Goal: Communication & Community: Connect with others

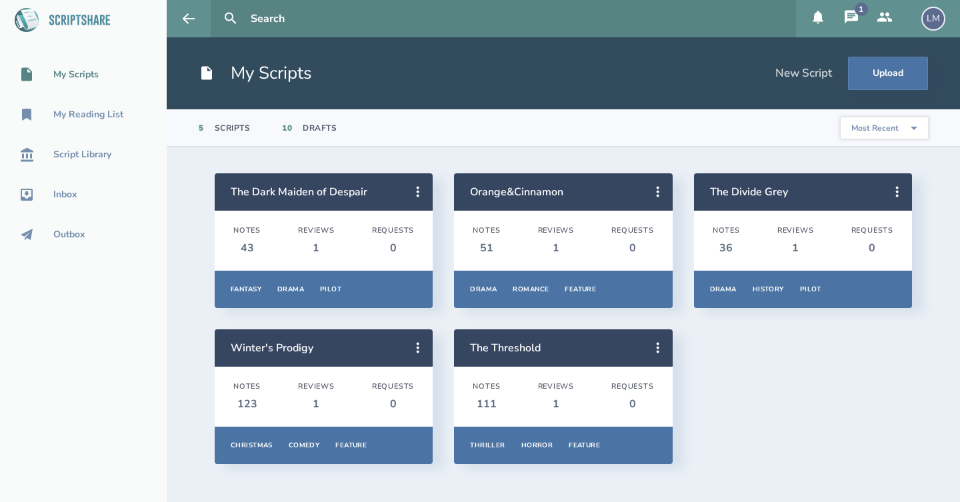
click at [851, 17] on icon at bounding box center [851, 16] width 13 height 13
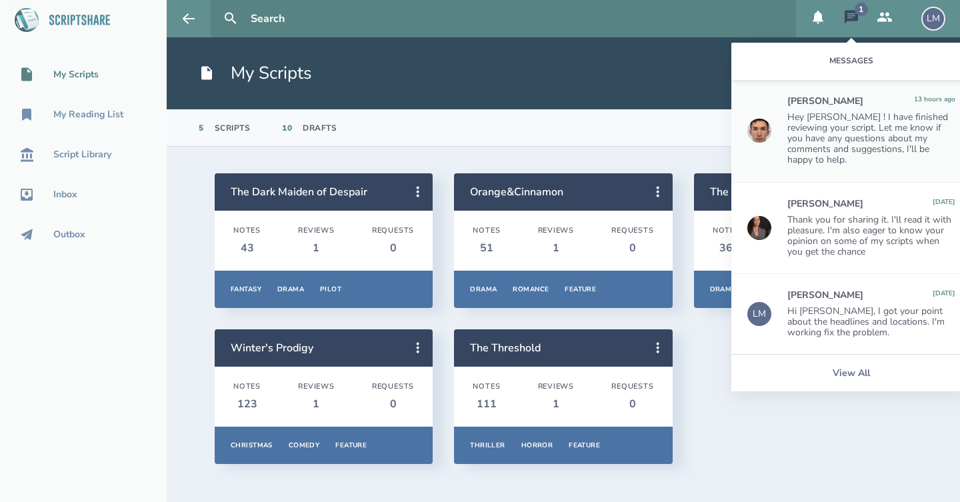
click at [878, 14] on icon at bounding box center [885, 17] width 16 height 16
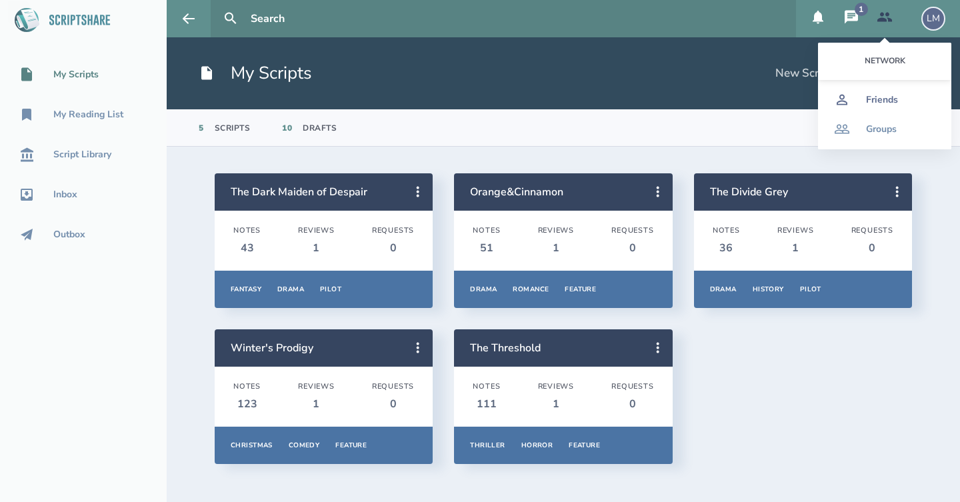
click at [872, 101] on div "Friends" at bounding box center [882, 100] width 32 height 11
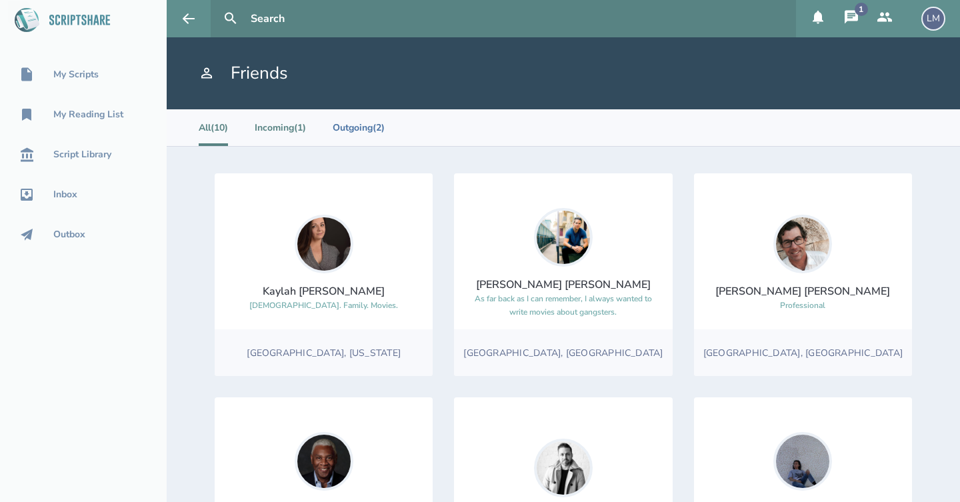
click at [291, 131] on li "Incoming (1)" at bounding box center [280, 127] width 51 height 37
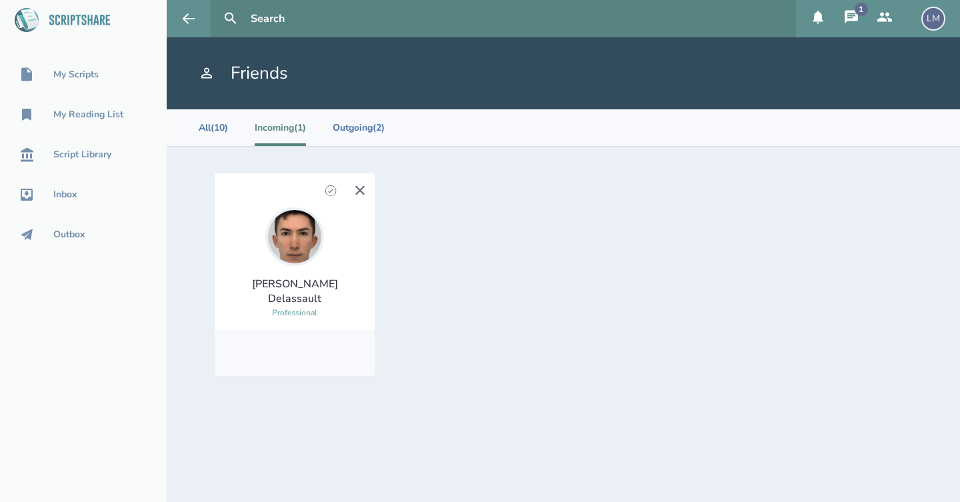
click at [281, 297] on div "[PERSON_NAME]" at bounding box center [294, 291] width 139 height 29
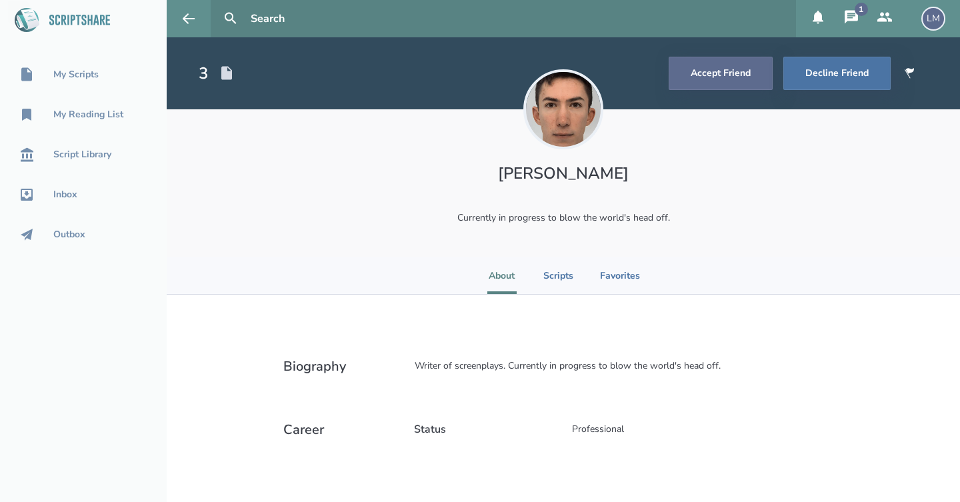
click at [741, 79] on button "Accept Friend" at bounding box center [721, 73] width 104 height 33
click at [889, 25] on icon at bounding box center [885, 17] width 16 height 16
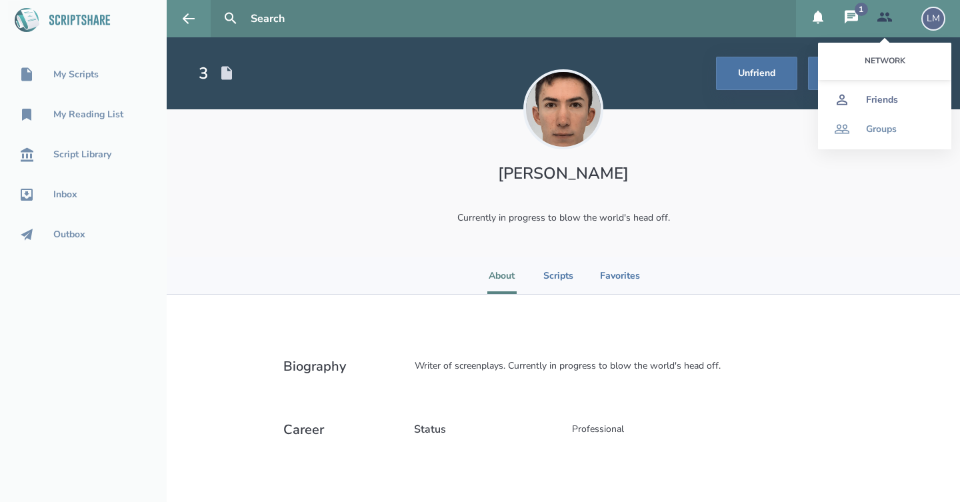
click at [873, 102] on div "Friends" at bounding box center [882, 100] width 32 height 11
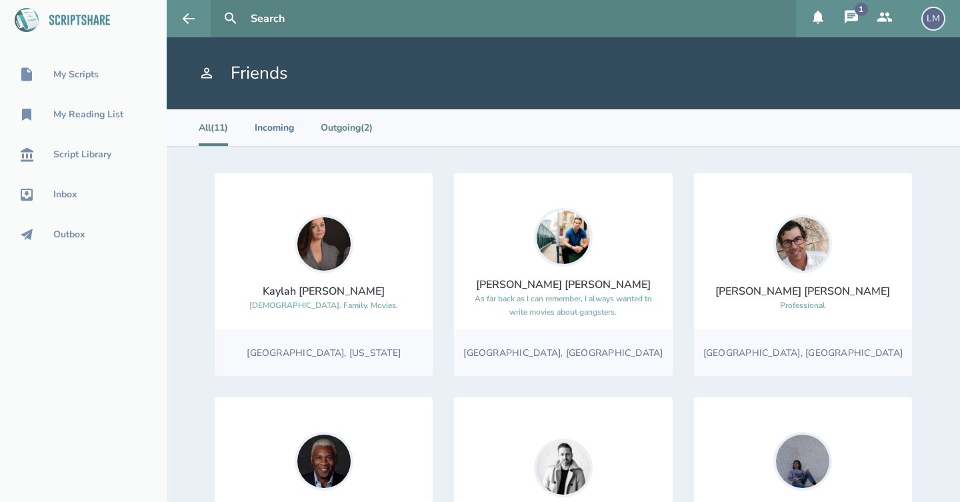
click at [348, 123] on li "Outgoing (2)" at bounding box center [347, 127] width 52 height 37
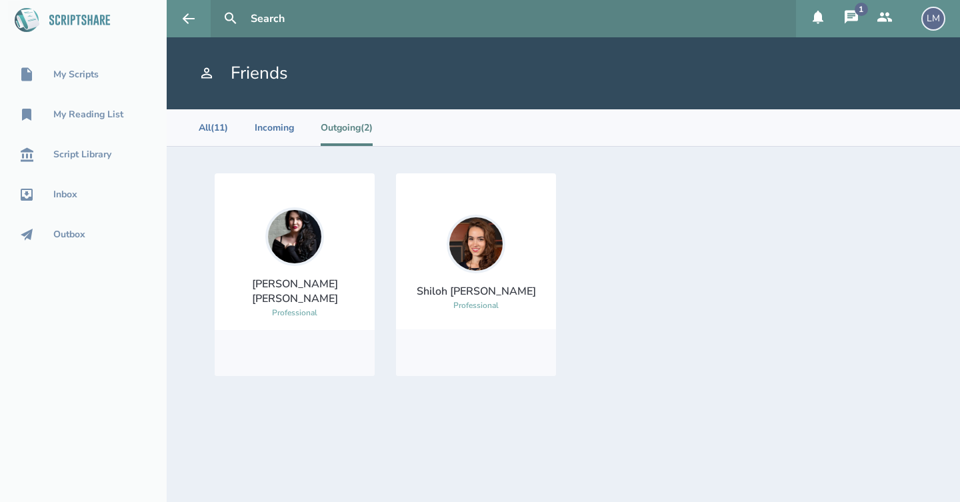
click at [851, 10] on icon at bounding box center [851, 17] width 16 height 16
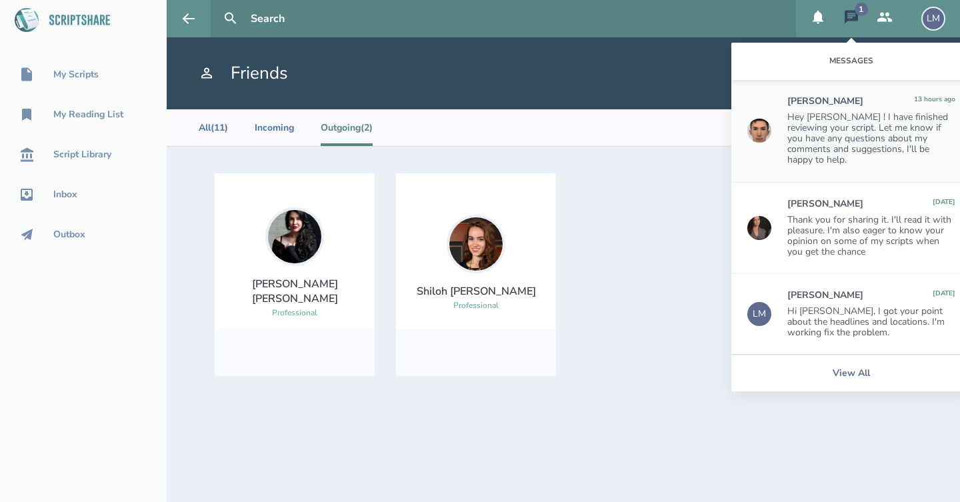
click at [839, 128] on div "Hey [PERSON_NAME] ! I have finished reviewing your script. Let me know if you h…" at bounding box center [871, 138] width 168 height 53
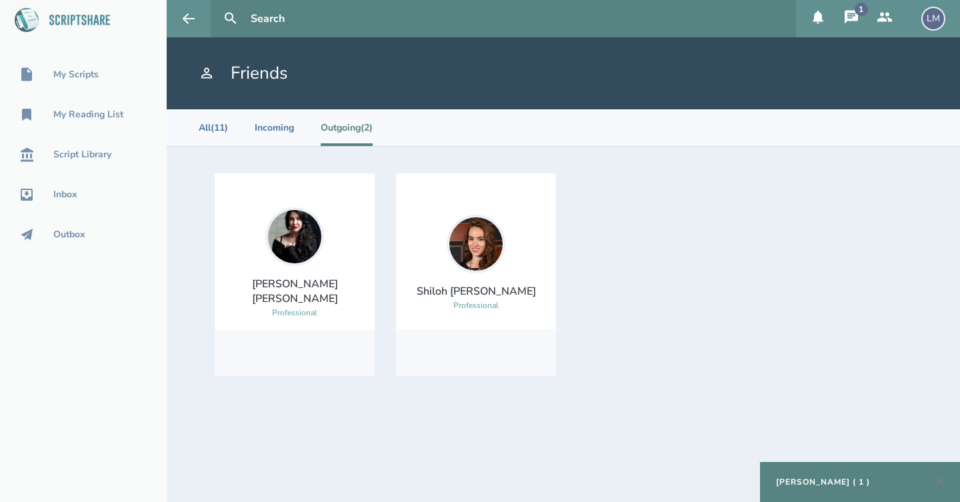
click at [845, 480] on div "[PERSON_NAME] ( 1 )" at bounding box center [823, 482] width 94 height 11
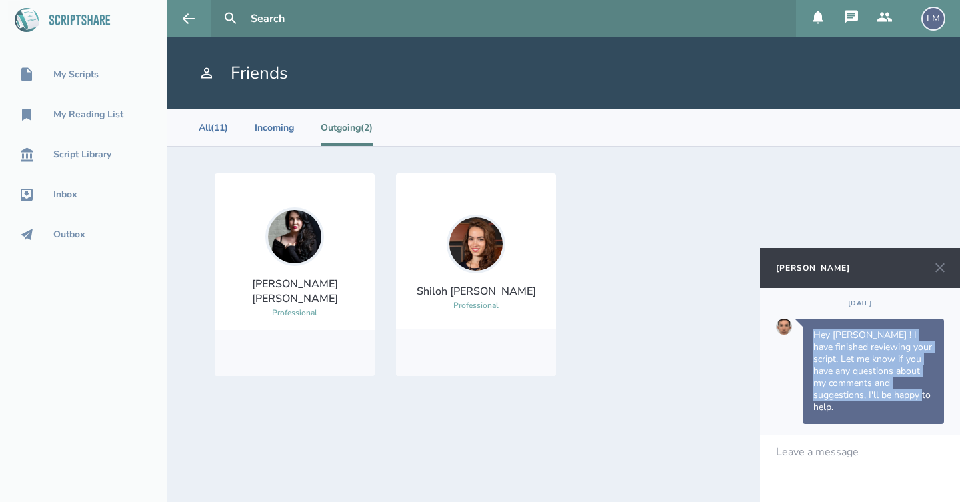
drag, startPoint x: 815, startPoint y: 348, endPoint x: 907, endPoint y: 408, distance: 109.9
click at [907, 408] on div "Hey [PERSON_NAME] ! I have finished reviewing your script. Let me know if you h…" at bounding box center [873, 371] width 141 height 105
copy div "Hey [PERSON_NAME] ! I have finished reviewing your script. Let me know if you h…"
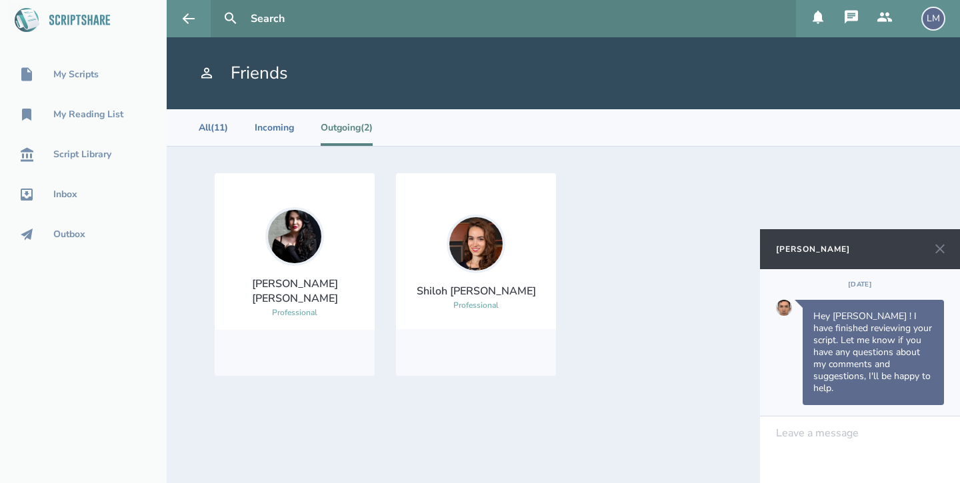
click at [833, 435] on div at bounding box center [860, 433] width 167 height 12
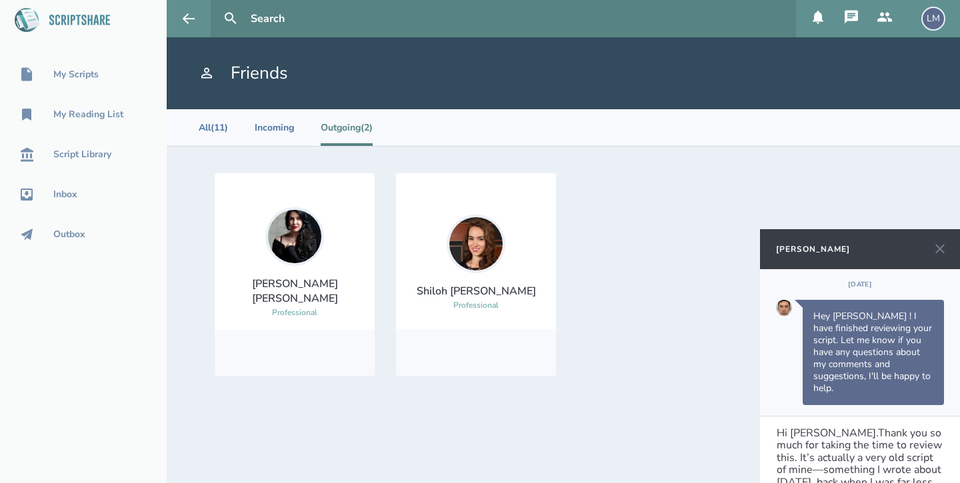
click at [817, 431] on span "Hi [PERSON_NAME].Thank you so much for taking the time to review this. It’s act…" at bounding box center [861, 488] width 169 height 125
click at [943, 419] on div "Hi [PERSON_NAME]. Thank you so much for taking the time to review this. It’s ac…" at bounding box center [860, 458] width 167 height 135
click at [793, 442] on span "Hi [PERSON_NAME]. Thank you so much for taking the time to review this. It’s ac…" at bounding box center [862, 419] width 170 height 137
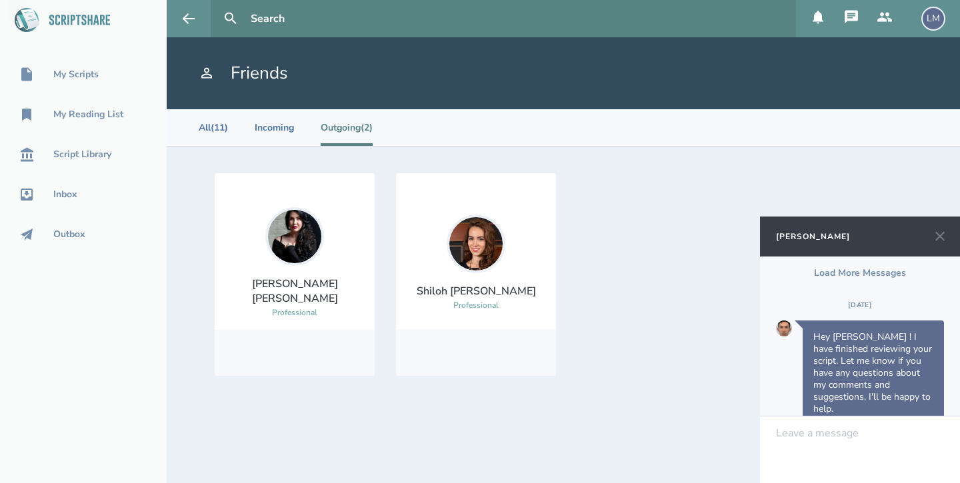
scroll to position [181, 0]
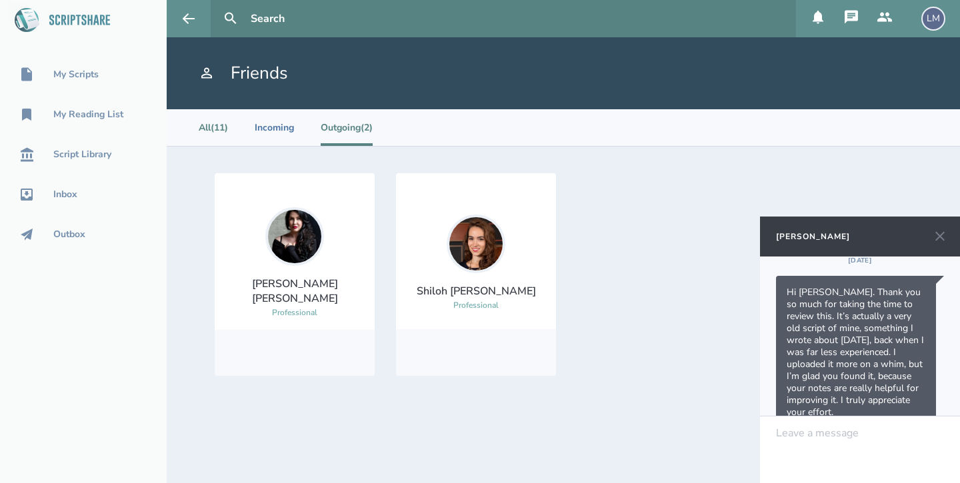
click at [216, 127] on li "All (11)" at bounding box center [213, 127] width 29 height 37
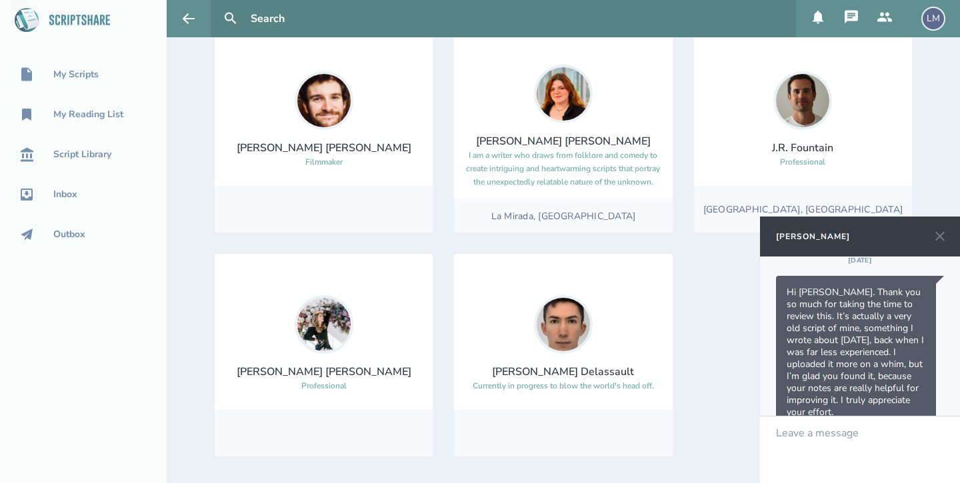
scroll to position [591, 0]
click at [589, 345] on div at bounding box center [563, 324] width 59 height 59
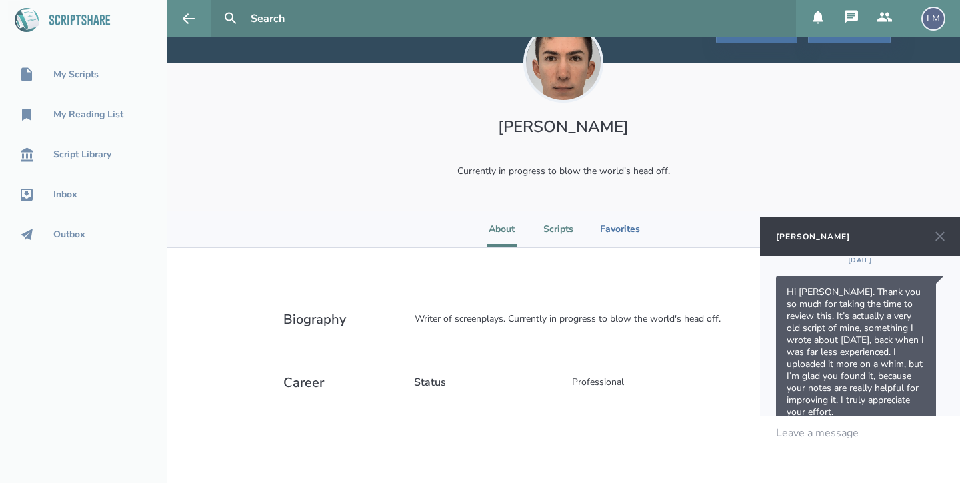
click at [564, 237] on li "Scripts" at bounding box center [558, 229] width 30 height 37
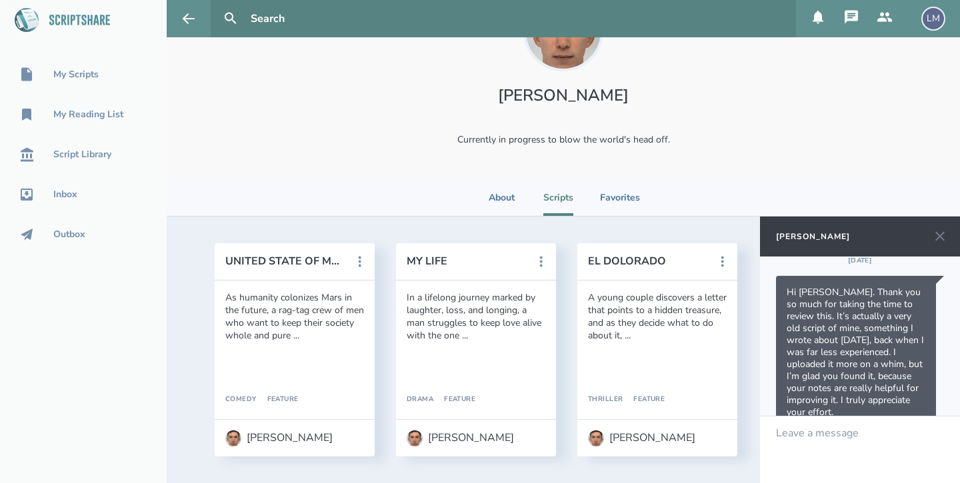
scroll to position [78, 0]
click at [407, 264] on button "MY LIFE" at bounding box center [467, 261] width 120 height 12
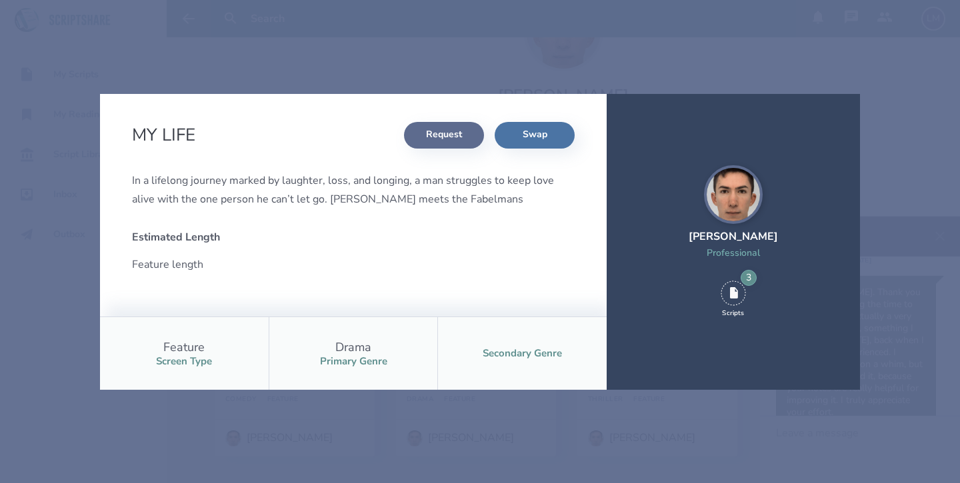
click at [452, 143] on button "Request" at bounding box center [444, 135] width 80 height 27
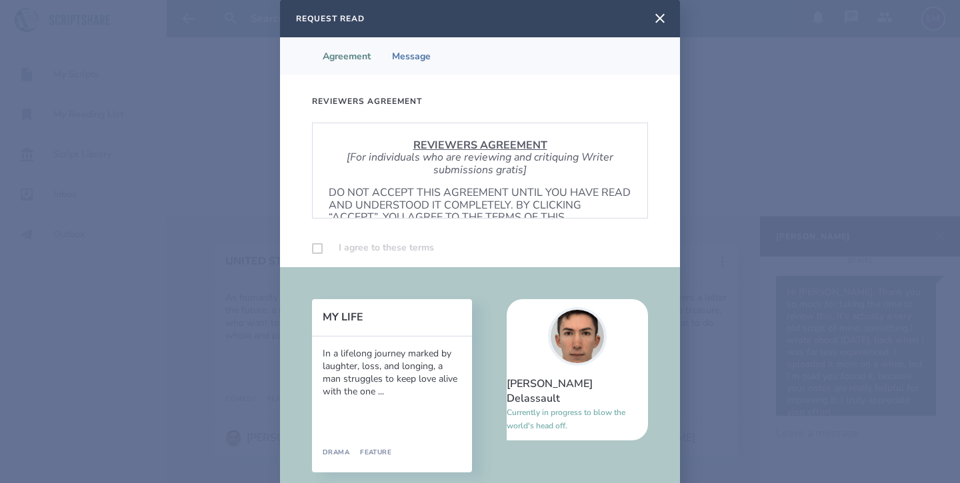
click at [390, 187] on p "DO NOT ACCEPT THIS AGREEMENT UNTIL YOU HAVE READ AND UNDERSTOOD IT COMPLETELY. …" at bounding box center [480, 211] width 303 height 49
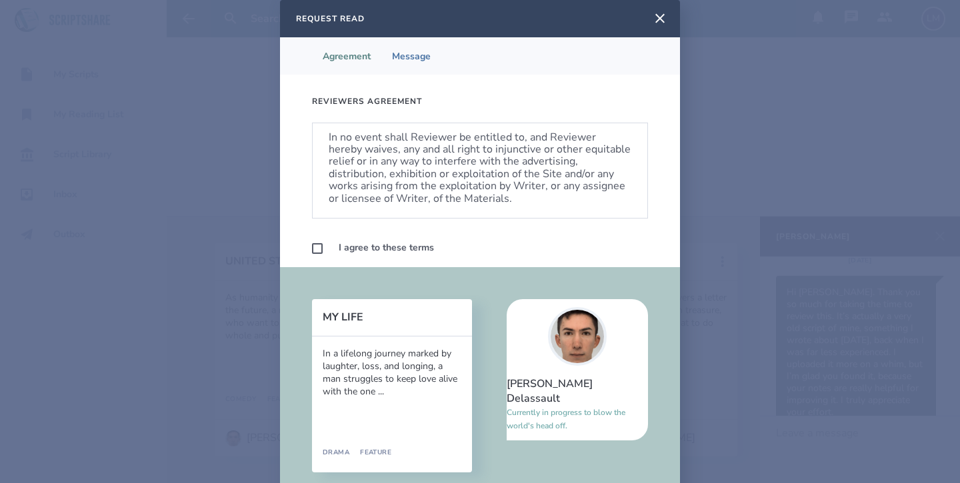
scroll to position [791, 0]
click at [314, 250] on label at bounding box center [317, 248] width 11 height 11
checkbox input "true"
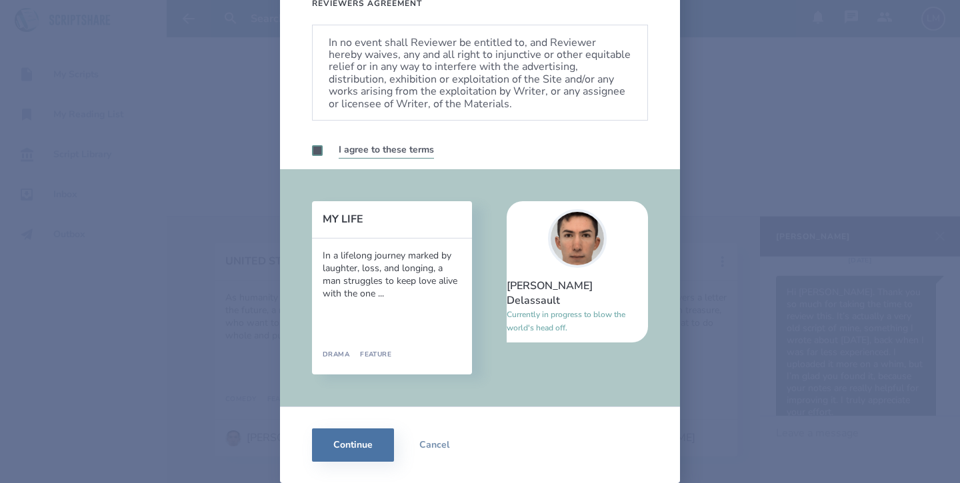
scroll to position [98, 0]
click at [363, 447] on button "Continue" at bounding box center [353, 445] width 82 height 33
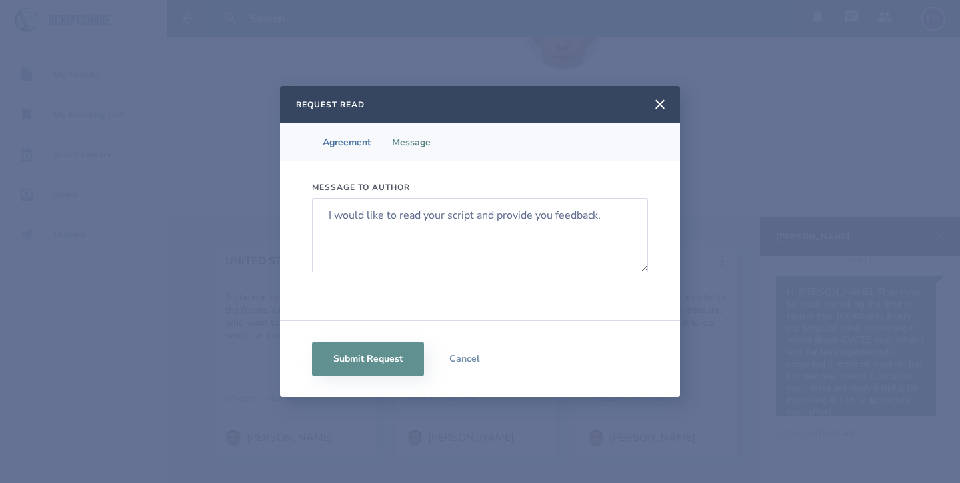
scroll to position [0, 0]
click at [380, 354] on button "Submit Request" at bounding box center [368, 359] width 112 height 33
